Goal: Use online tool/utility: Utilize a website feature to perform a specific function

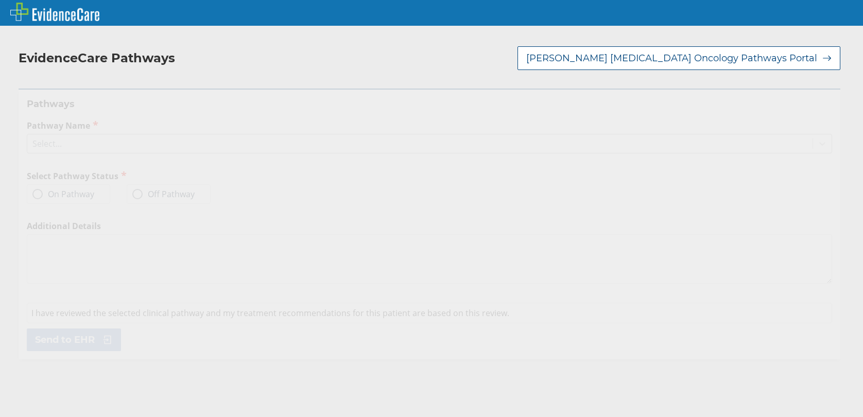
click at [47, 141] on div "Select..." at bounding box center [46, 143] width 29 height 11
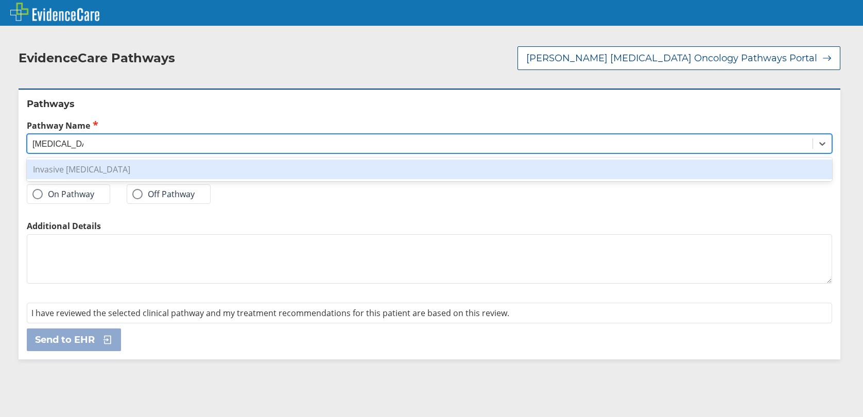
type input "[MEDICAL_DATA]"
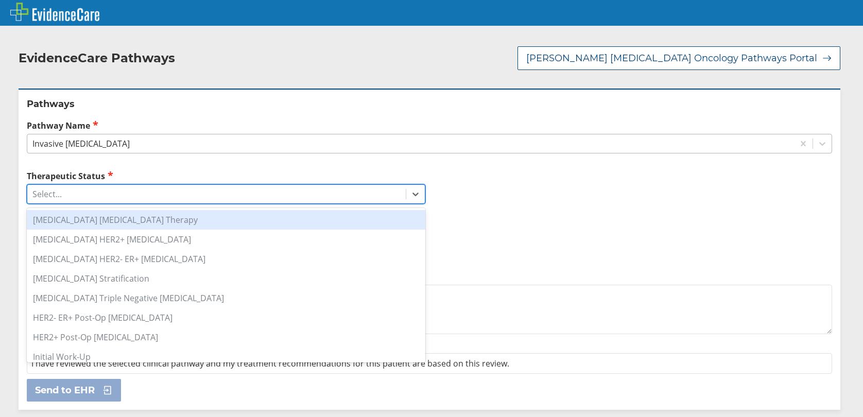
drag, startPoint x: 105, startPoint y: 191, endPoint x: 118, endPoint y: 187, distance: 13.9
click at [108, 191] on div "Select..." at bounding box center [216, 194] width 378 height 18
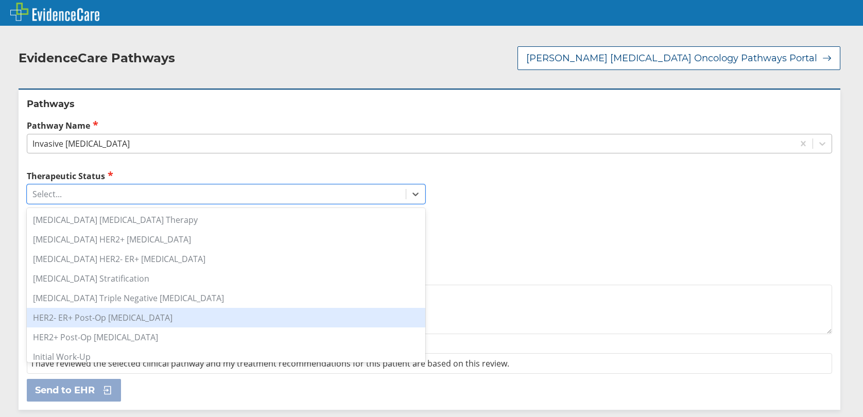
scroll to position [51, 0]
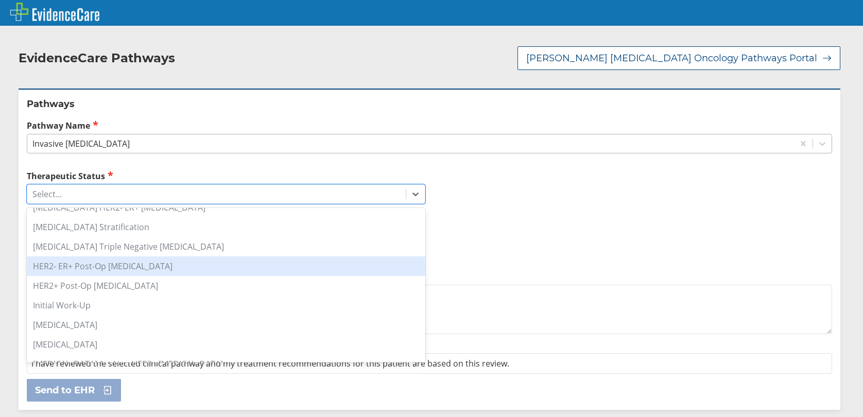
click at [124, 270] on div "HER2- ER+ Post-Op [MEDICAL_DATA]" at bounding box center [226, 266] width 399 height 20
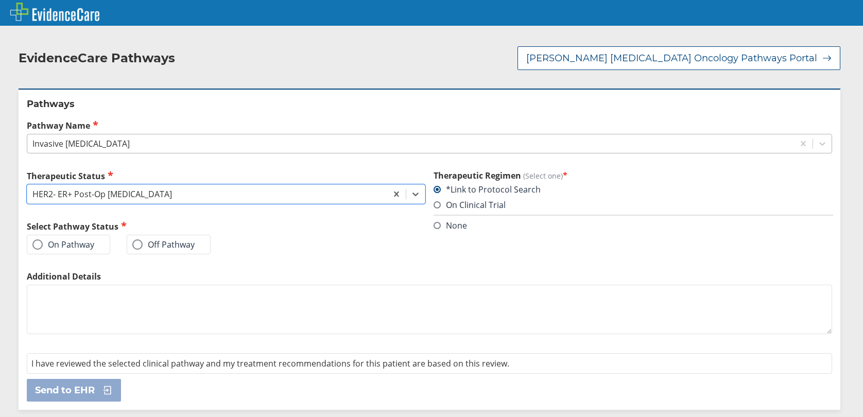
click at [71, 246] on label "On Pathway" at bounding box center [63, 244] width 62 height 10
click at [0, 0] on input "On Pathway" at bounding box center [0, 0] width 0 height 0
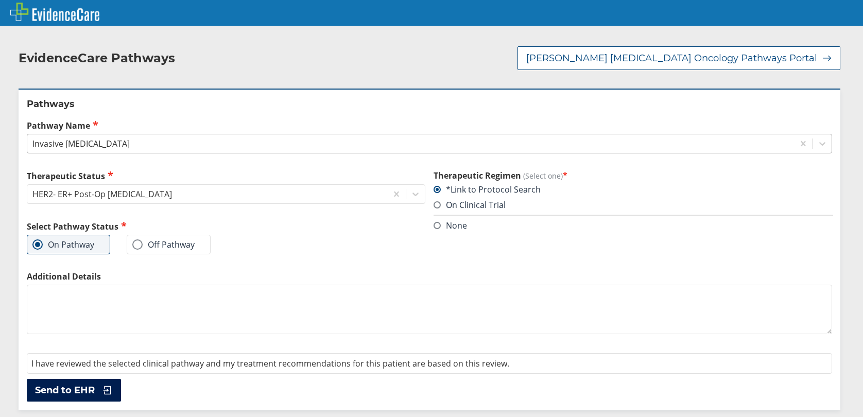
click at [69, 389] on span "Send to EHR" at bounding box center [65, 390] width 60 height 12
